Goal: Task Accomplishment & Management: Use online tool/utility

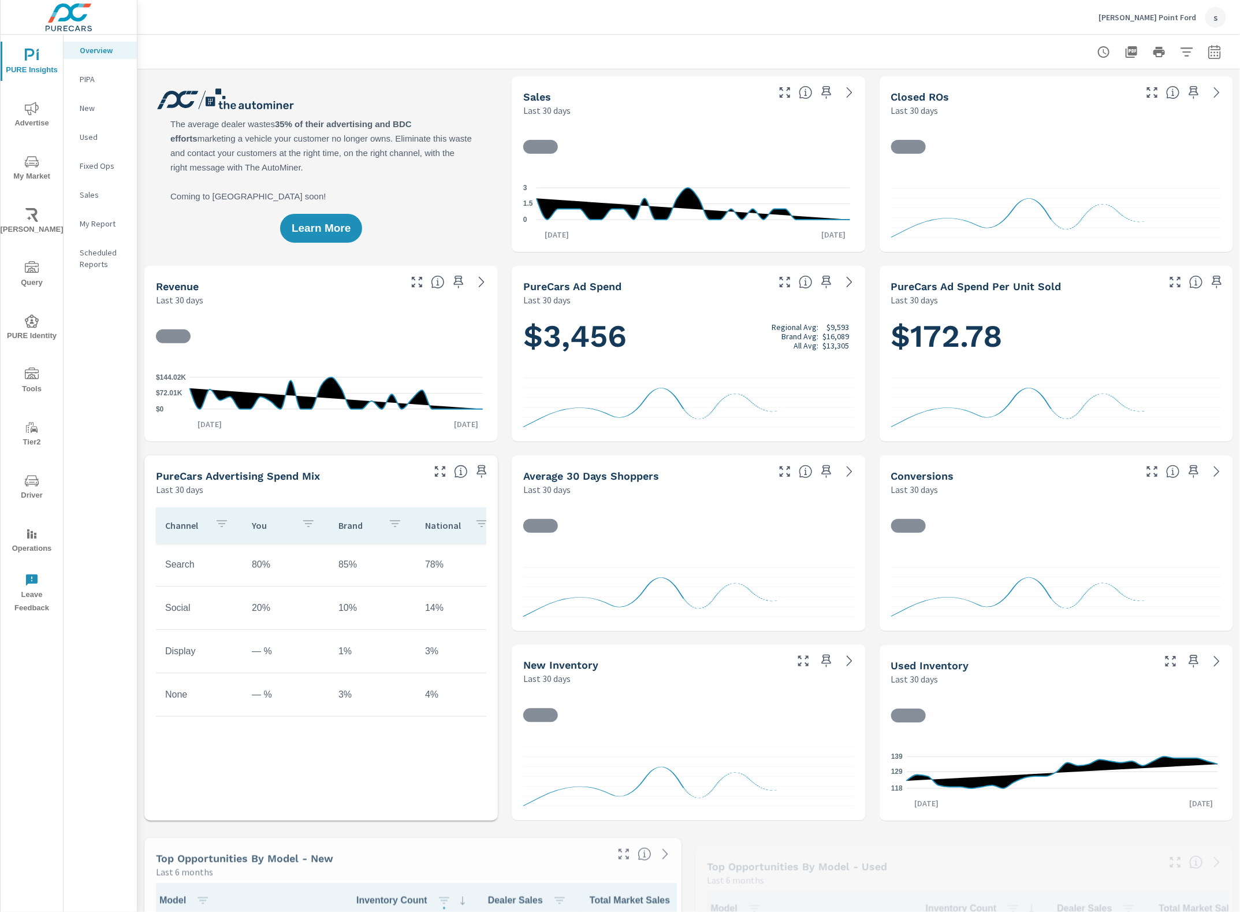
scroll to position [1, 0]
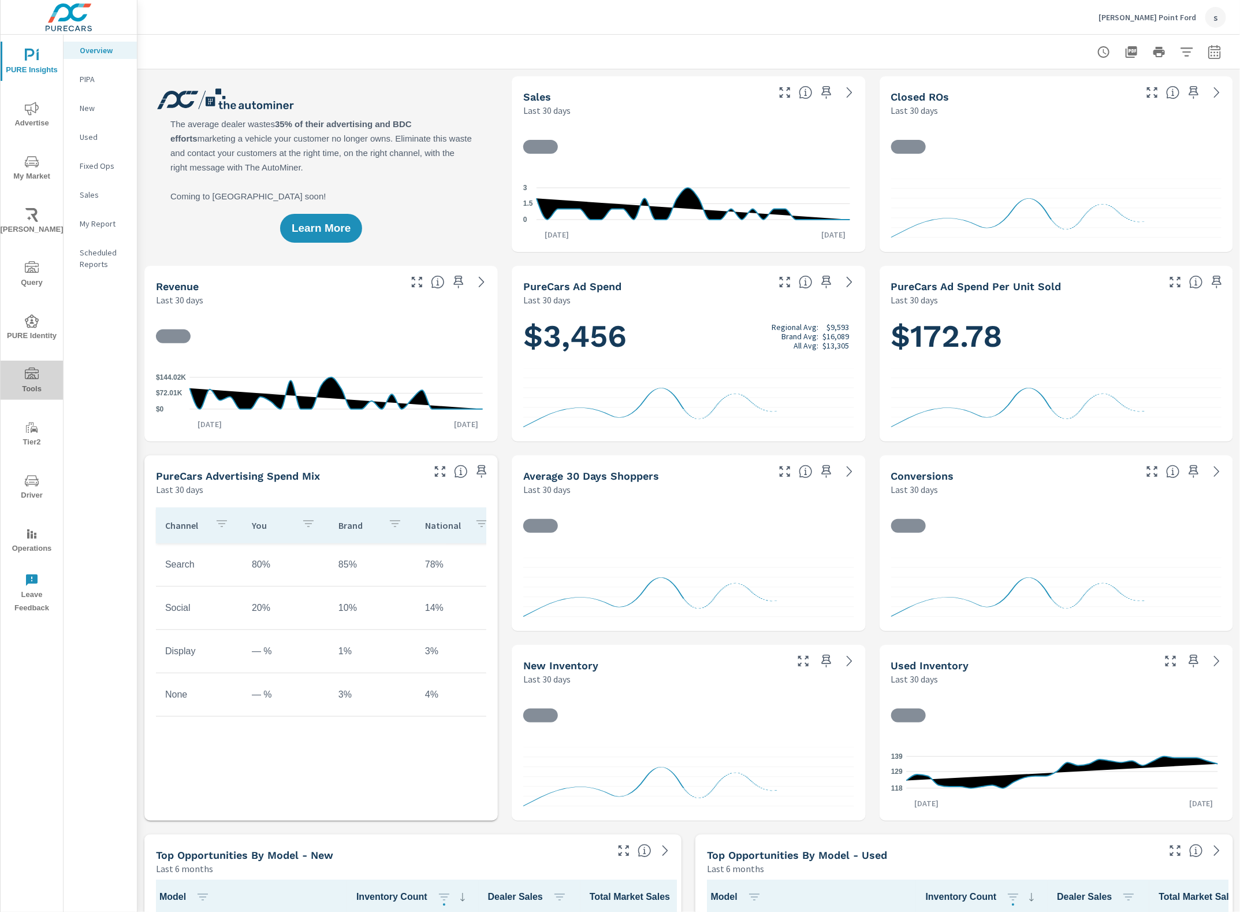
click at [18, 382] on span "Tools" at bounding box center [31, 381] width 55 height 28
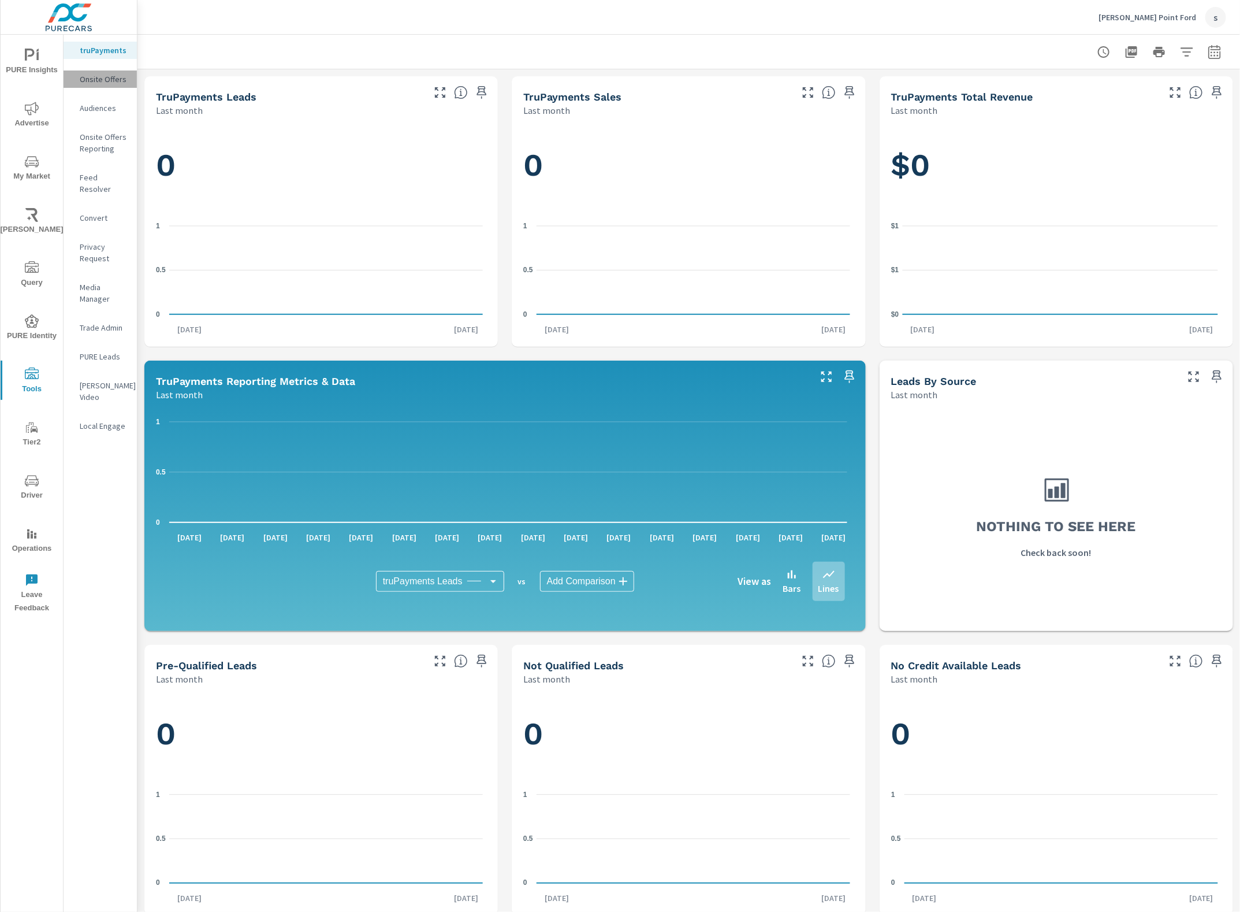
click at [95, 76] on p "Onsite Offers" at bounding box center [104, 79] width 48 height 12
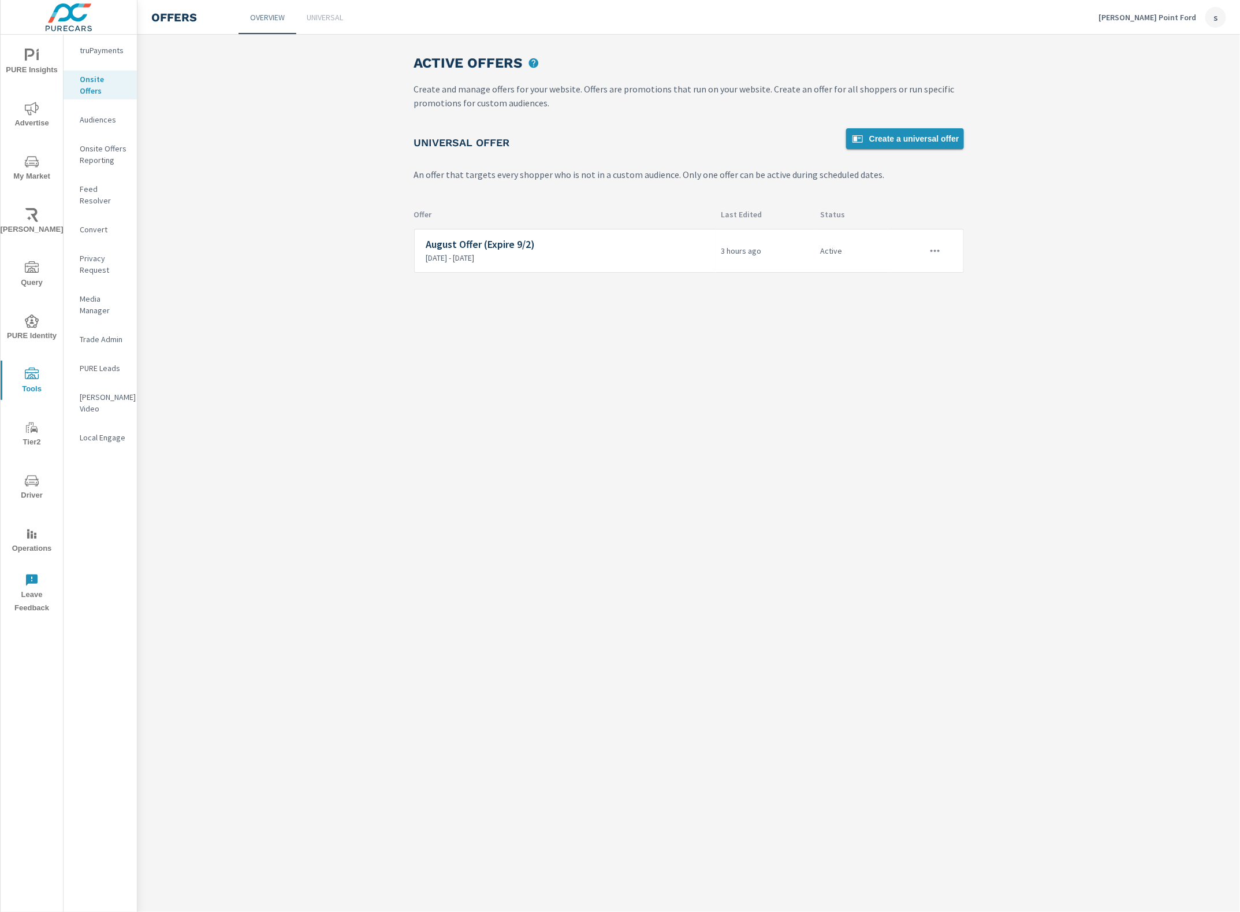
click at [920, 140] on span "Create a universal offer" at bounding box center [905, 139] width 109 height 14
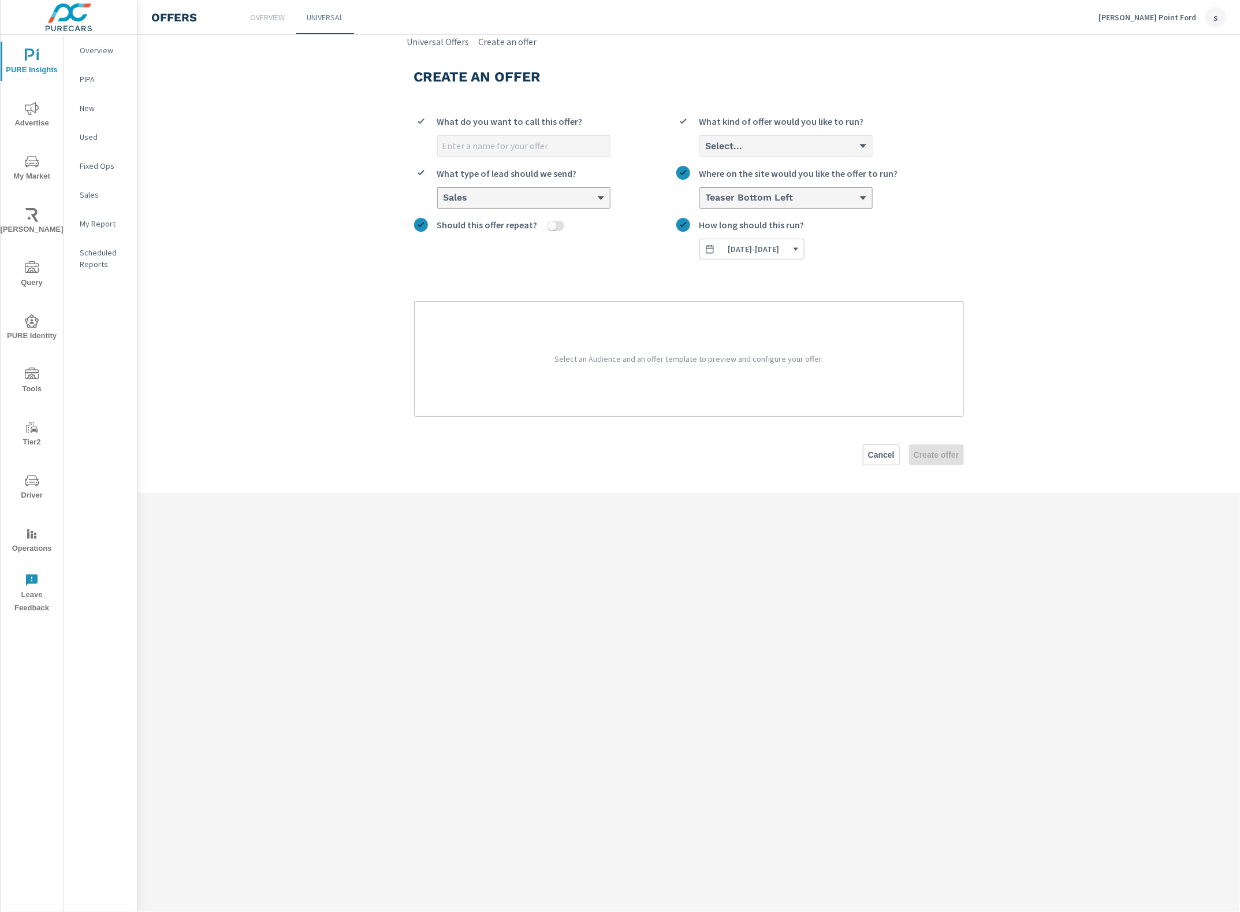
click at [806, 145] on div "Select..." at bounding box center [782, 145] width 154 height 11
click at [706, 145] on input "Select... What kind of offer would you like to run?" at bounding box center [705, 146] width 1 height 10
drag, startPoint x: 619, startPoint y: 175, endPoint x: 585, endPoint y: 194, distance: 39.1
click at [616, 176] on label "Sales What type of lead should we send?" at bounding box center [545, 187] width 262 height 42
click at [444, 193] on input "Sales What type of lead should we send?" at bounding box center [443, 198] width 1 height 10
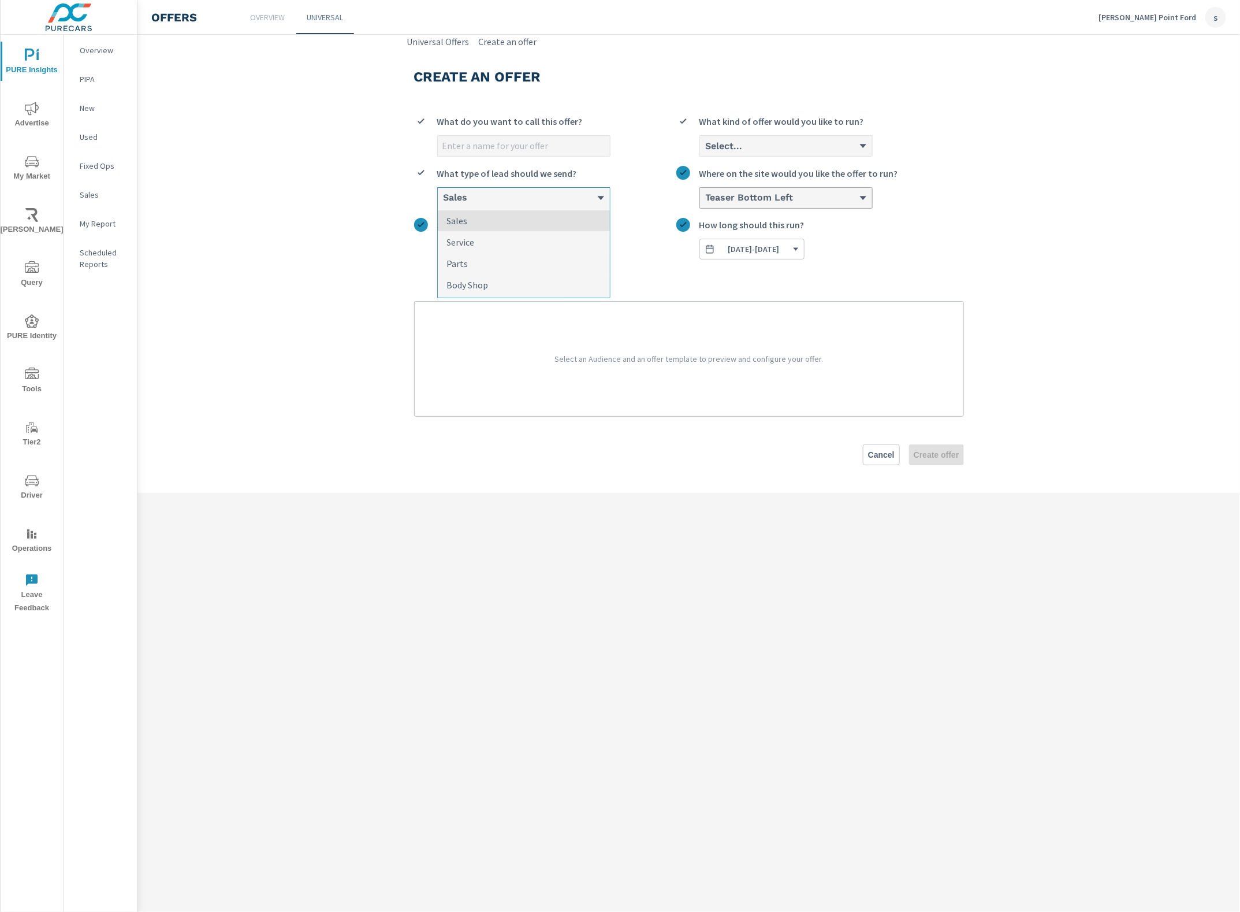
click at [596, 199] on div "Sales" at bounding box center [520, 197] width 154 height 11
click at [444, 199] on input "option Sales focused, 1 of 4. 4 results available. Use Up and Down to choose op…" at bounding box center [443, 198] width 1 height 10
